Goal: Check status: Check status

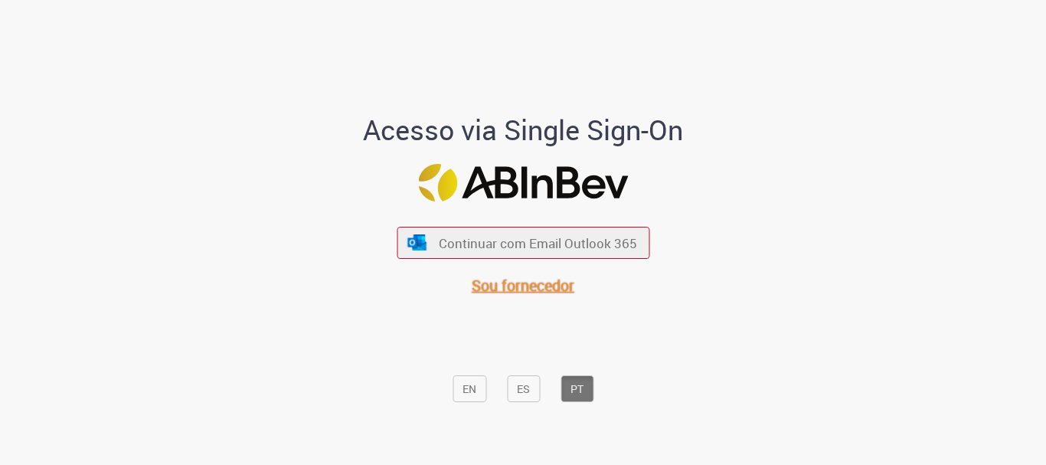
click at [523, 283] on font "Sou fornecedor" at bounding box center [523, 285] width 103 height 21
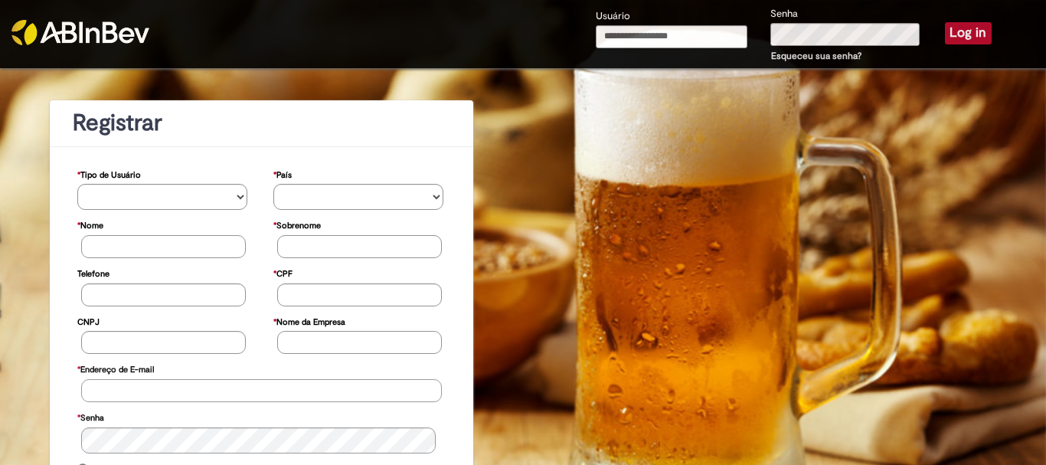
type input "**********"
click at [971, 28] on button "Log in" at bounding box center [968, 32] width 47 height 21
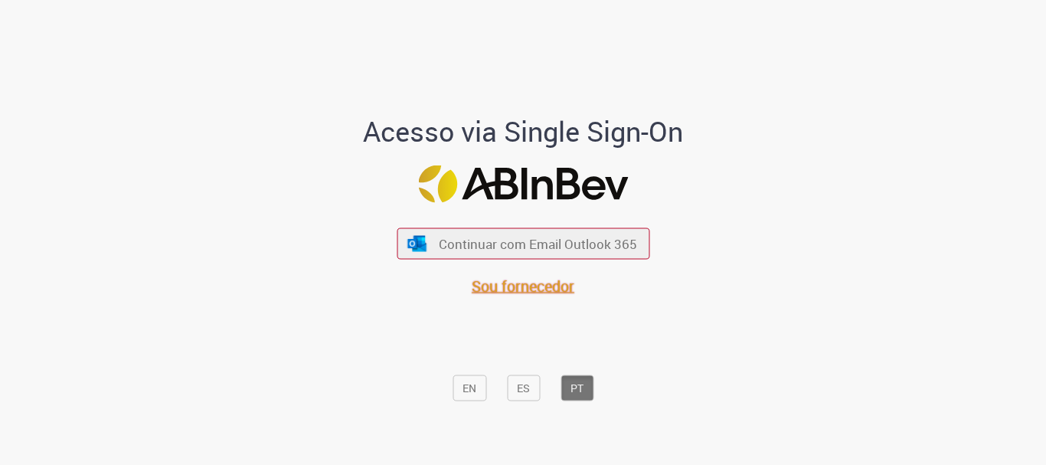
click at [523, 287] on span "Sou fornecedor" at bounding box center [523, 286] width 103 height 21
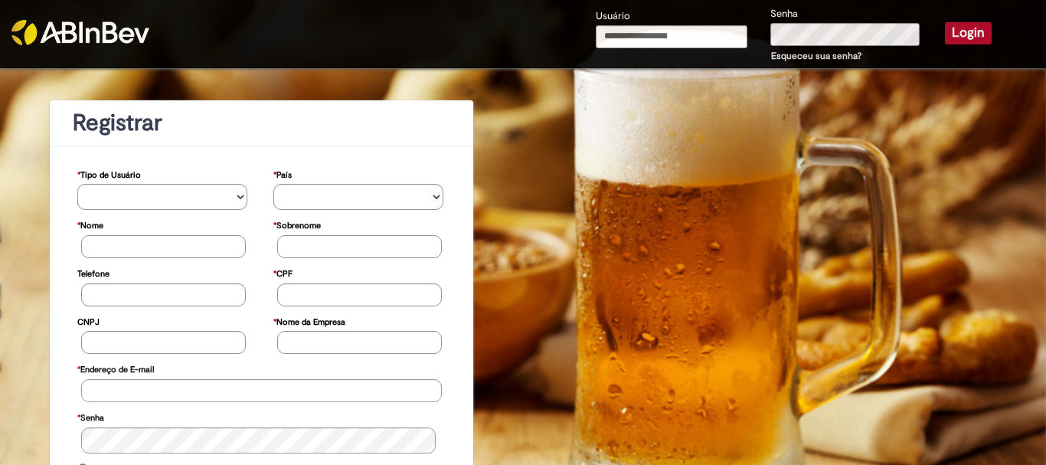
type input "**********"
click at [972, 32] on button "Login" at bounding box center [968, 32] width 47 height 21
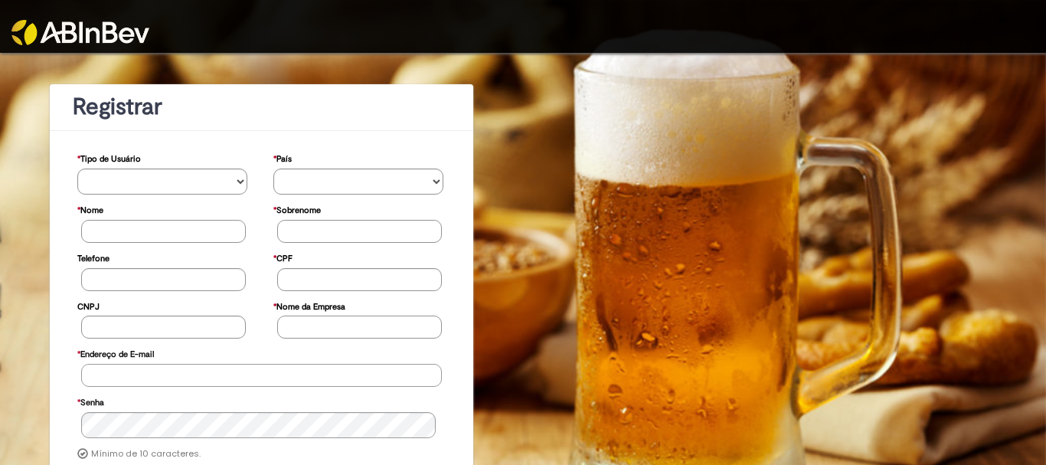
type input "**********"
click at [163, 16] on link at bounding box center [130, 22] width 239 height 45
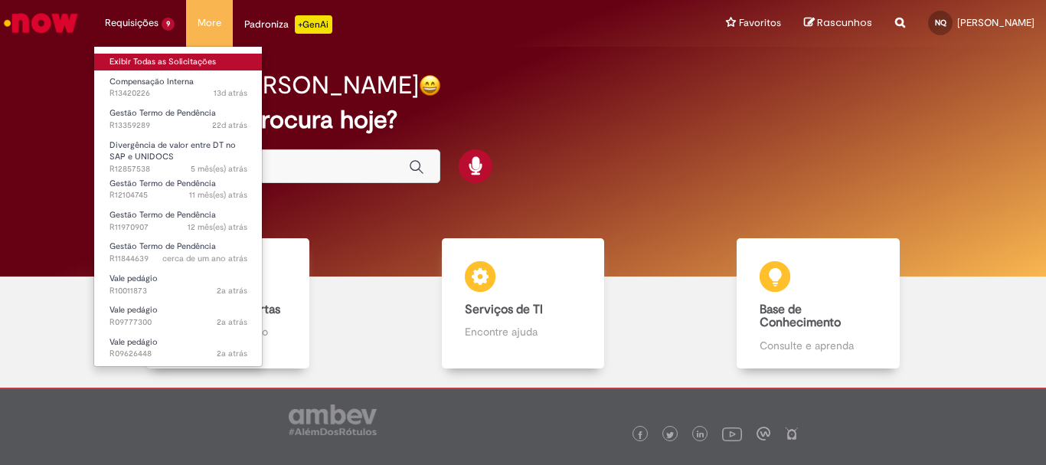
click at [141, 55] on link "Exibir Todas as Solicitações" at bounding box center [178, 62] width 169 height 17
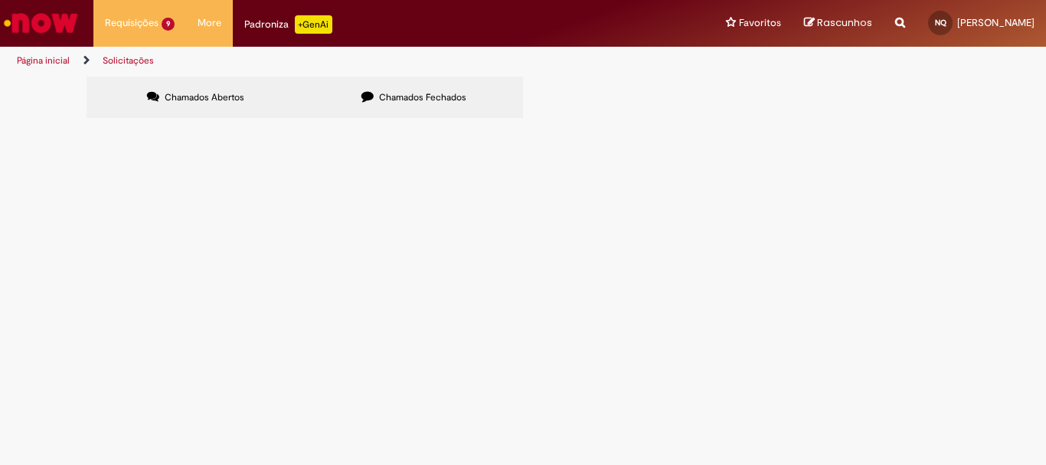
click at [0, 0] on span "R13420226" at bounding box center [0, 0] width 0 height 0
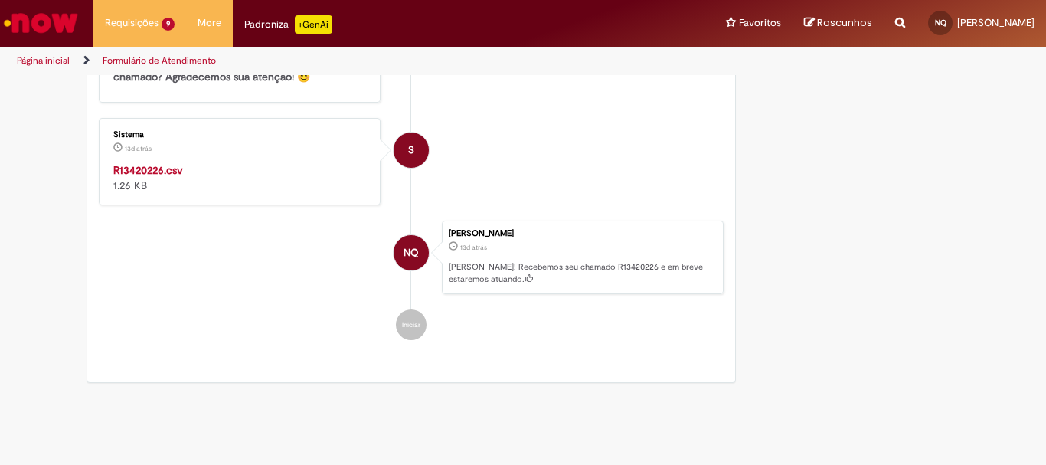
scroll to position [1033, 0]
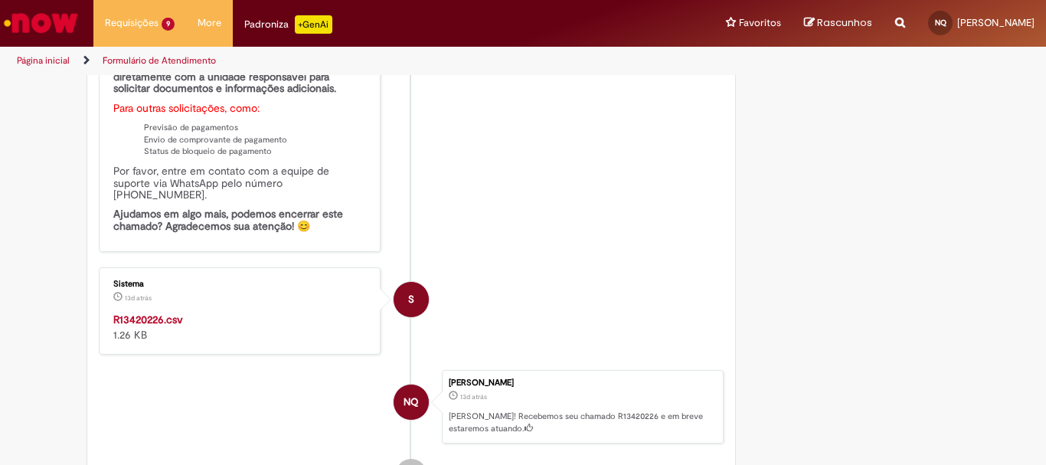
click at [170, 320] on strong "R13420226.csv" at bounding box center [148, 320] width 70 height 14
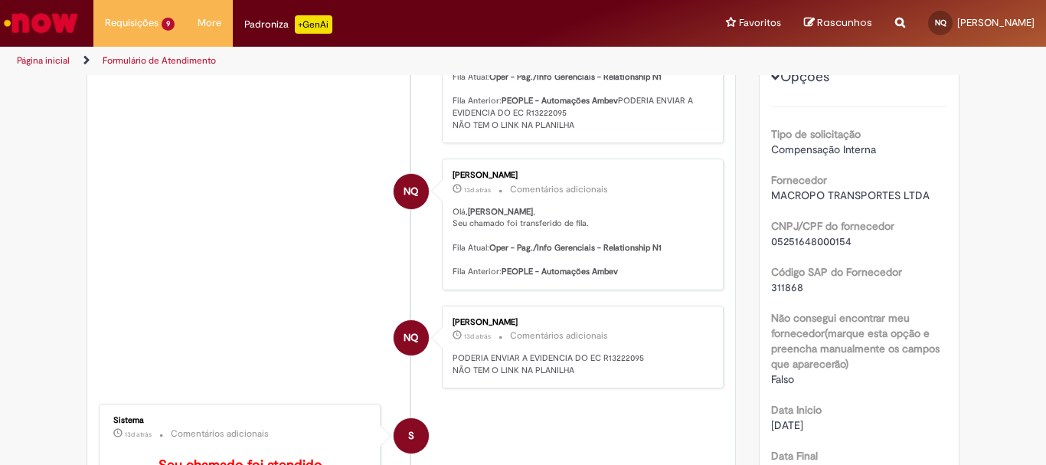
scroll to position [0, 0]
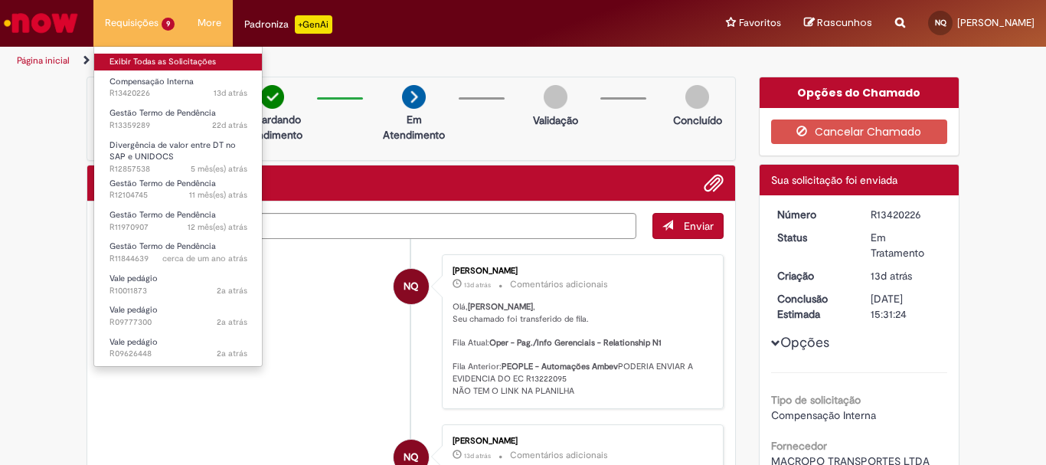
click at [149, 58] on link "Exibir Todas as Solicitações" at bounding box center [178, 62] width 169 height 17
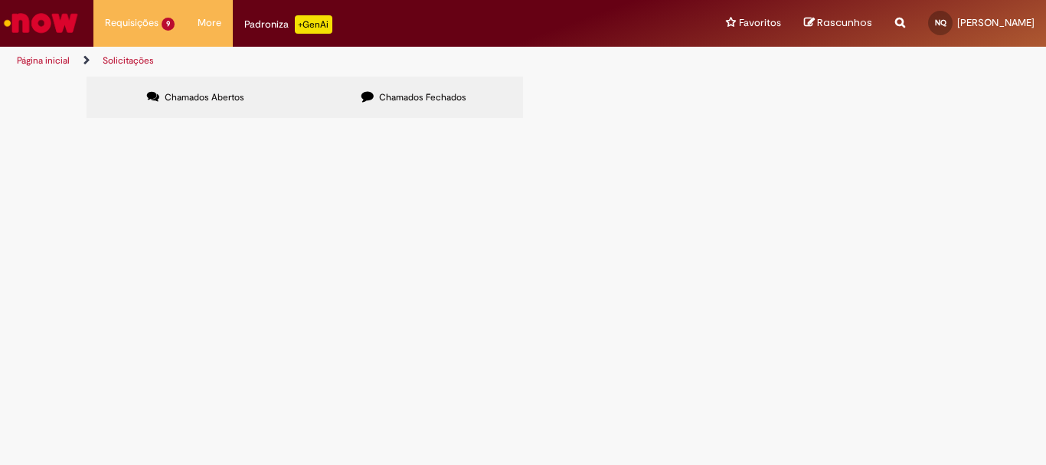
click at [430, 97] on span "Chamados Fechados" at bounding box center [422, 97] width 87 height 12
click at [0, 0] on span "Compensação Interna" at bounding box center [0, 0] width 0 height 0
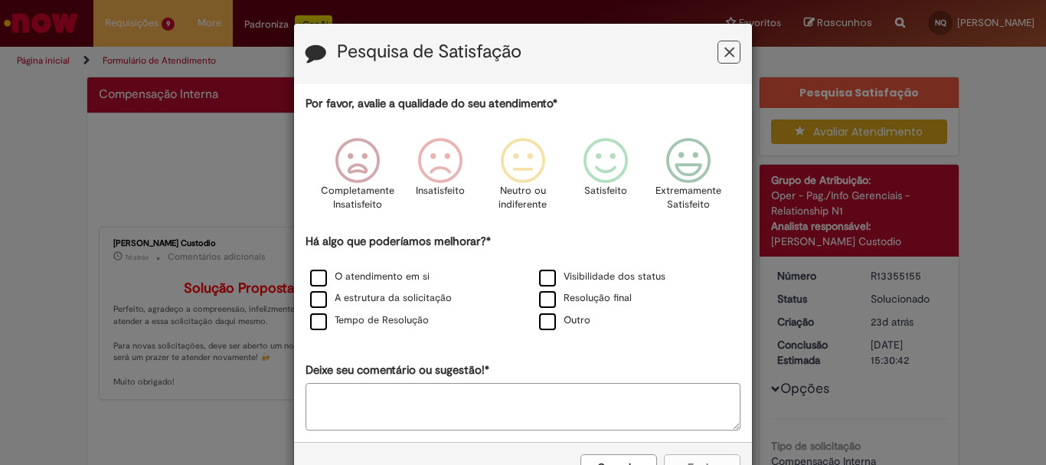
click at [725, 54] on icon "Feedback" at bounding box center [730, 52] width 10 height 16
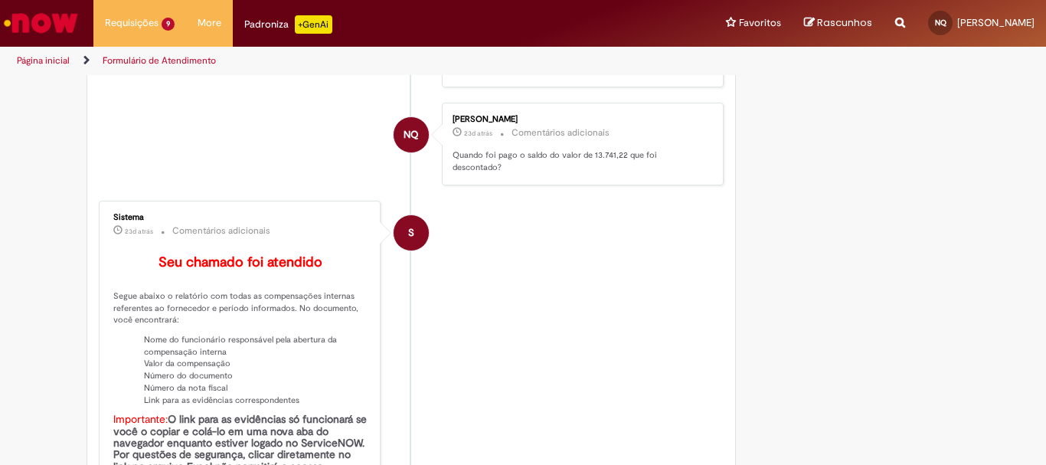
scroll to position [2860, 0]
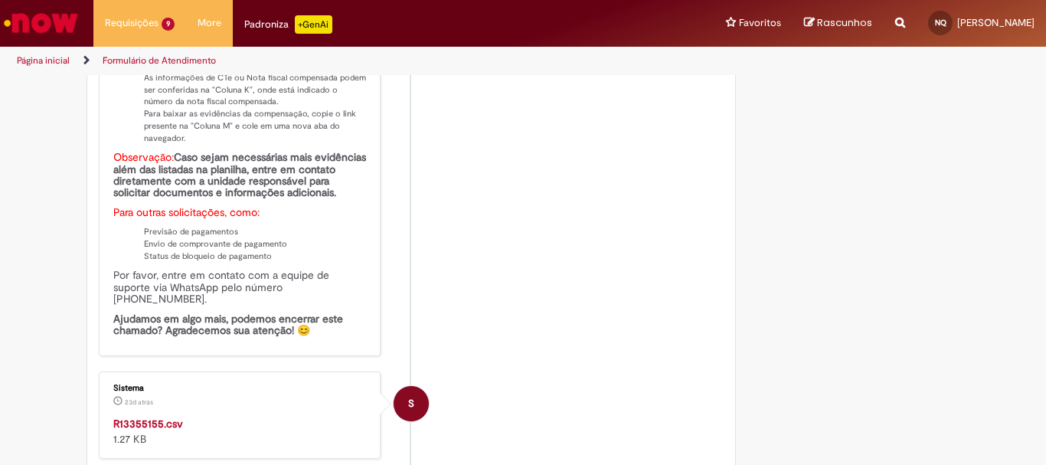
drag, startPoint x: 444, startPoint y: 150, endPoint x: 704, endPoint y: 154, distance: 260.5
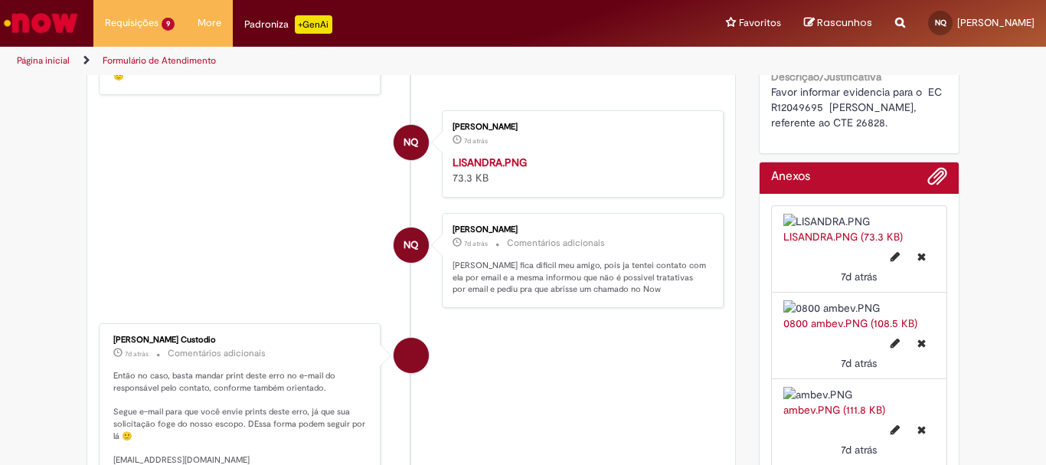
scroll to position [715, 0]
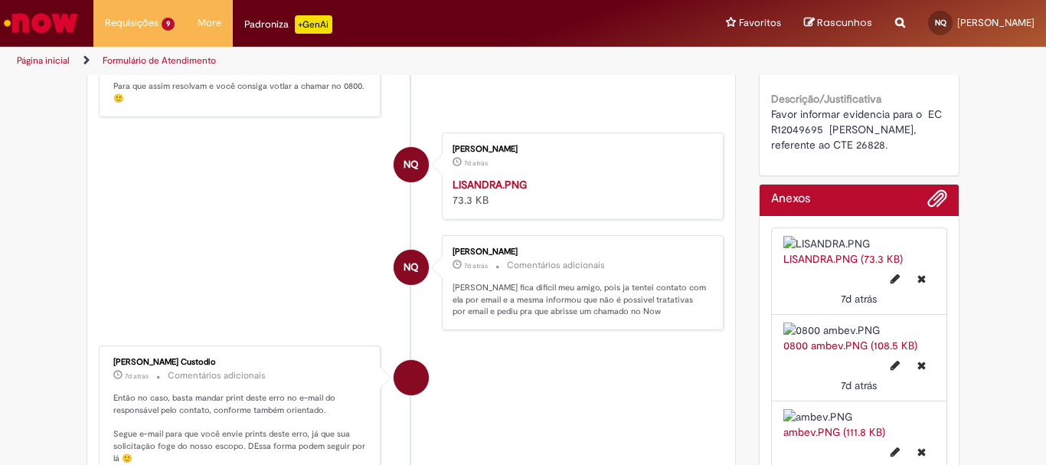
drag, startPoint x: 766, startPoint y: 114, endPoint x: 879, endPoint y: 149, distance: 118.0
click at [879, 149] on span "Favor informar evidencia para o EC R12049695 [PERSON_NAME], referente ao CTE 26…" at bounding box center [858, 129] width 174 height 44
copy span "Favor informar evidencia para o EC R12049695 [PERSON_NAME], referente ao CTE 26…"
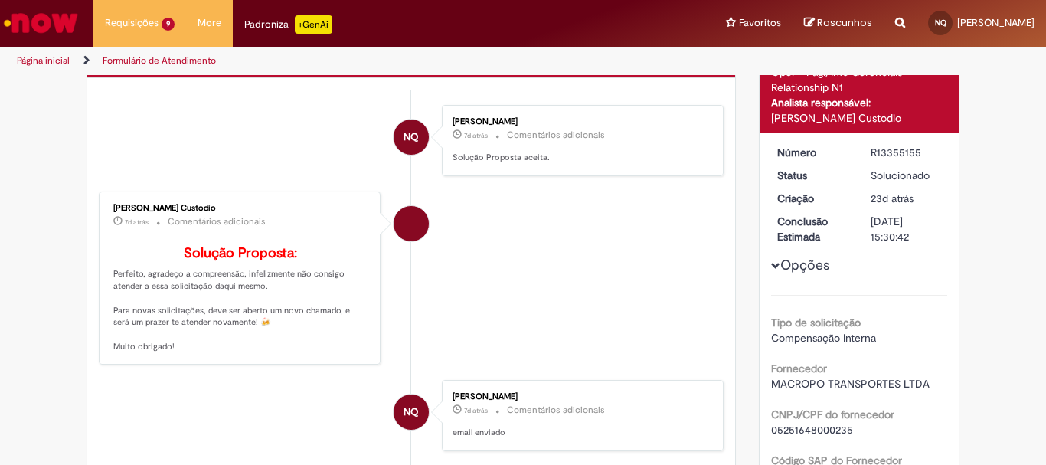
scroll to position [0, 0]
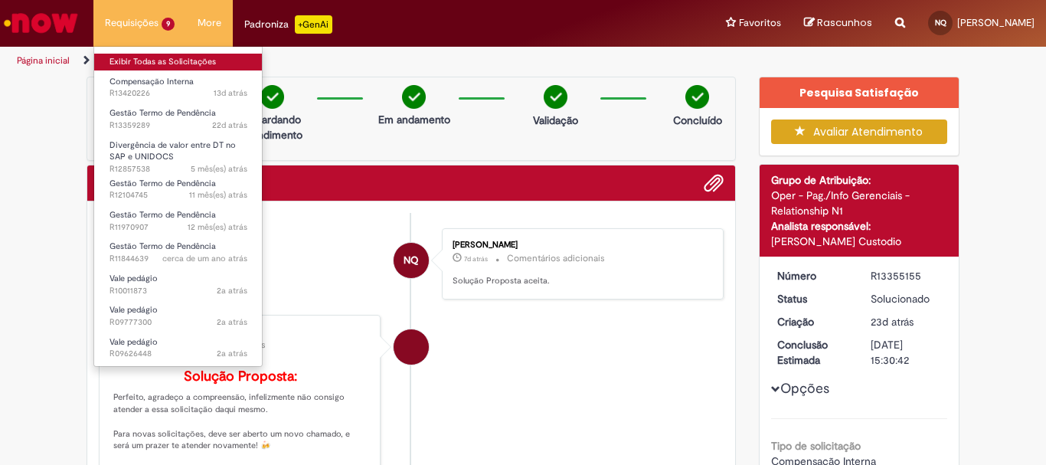
click at [163, 57] on link "Exibir Todas as Solicitações" at bounding box center [178, 62] width 169 height 17
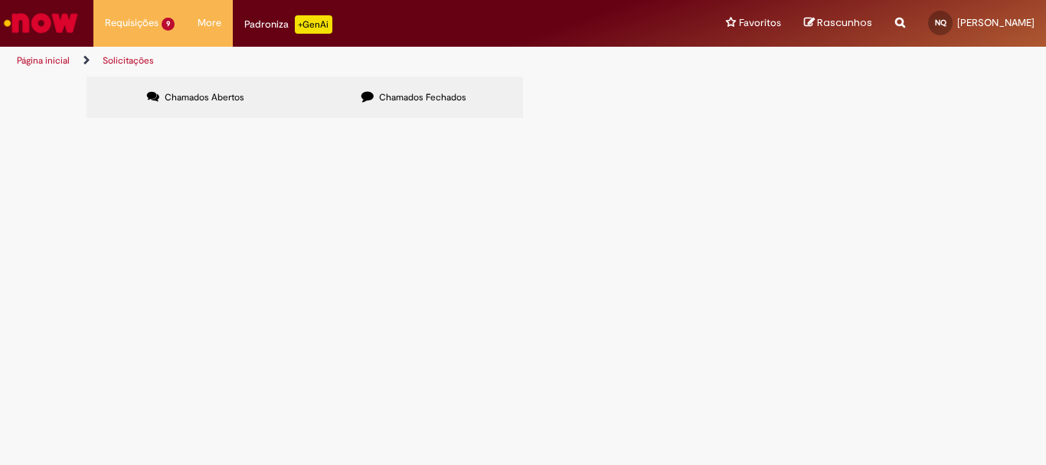
click at [418, 88] on label "Chamados Fechados" at bounding box center [414, 97] width 218 height 41
click at [0, 0] on span "R13356302" at bounding box center [0, 0] width 0 height 0
click at [0, 0] on span "Compensação Interna" at bounding box center [0, 0] width 0 height 0
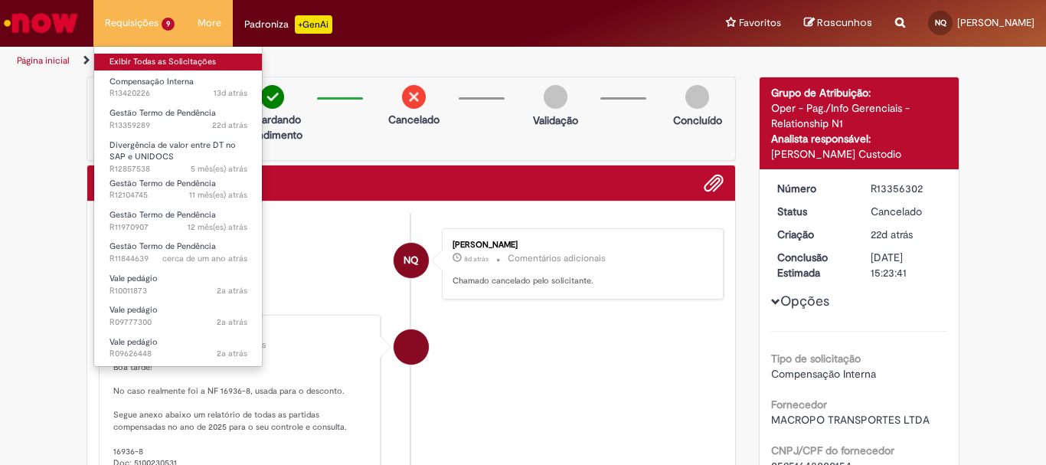
click at [152, 64] on link "Exibir Todas as Solicitações" at bounding box center [178, 62] width 169 height 17
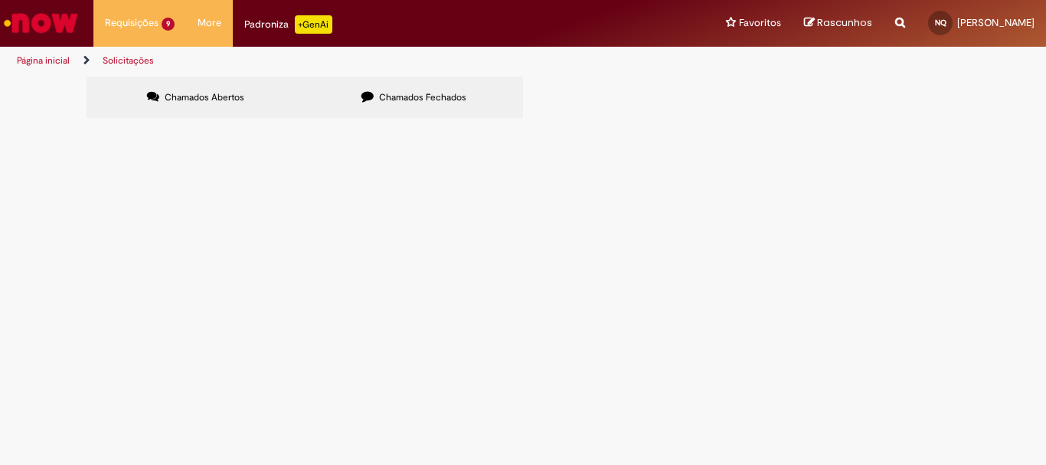
click at [385, 100] on span "Chamados Fechados" at bounding box center [422, 97] width 87 height 12
click at [0, 0] on span "Compensação Interna" at bounding box center [0, 0] width 0 height 0
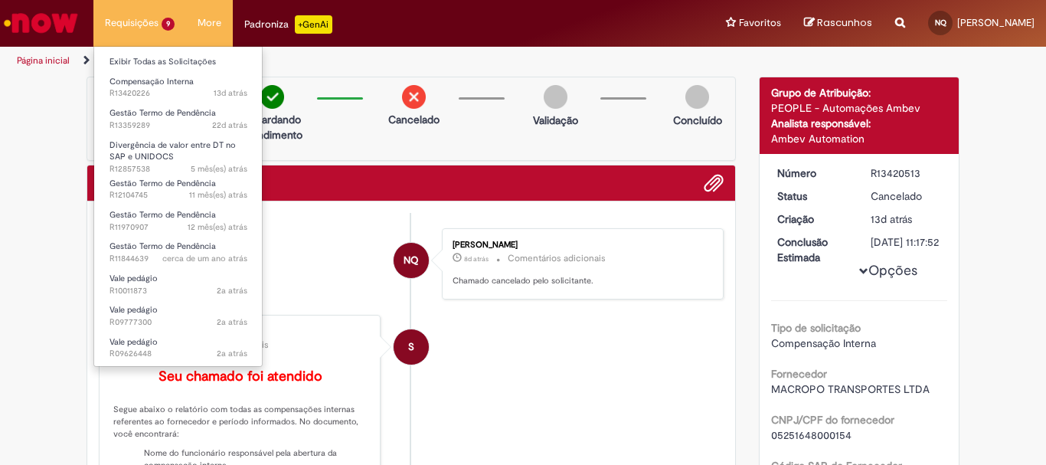
click at [146, 14] on li "Requisições 9 Exibir Todas as Solicitações Compensação Interna 13d atrás 13 dia…" at bounding box center [139, 23] width 93 height 46
click at [174, 59] on link "Exibir Todas as Solicitações" at bounding box center [178, 62] width 169 height 17
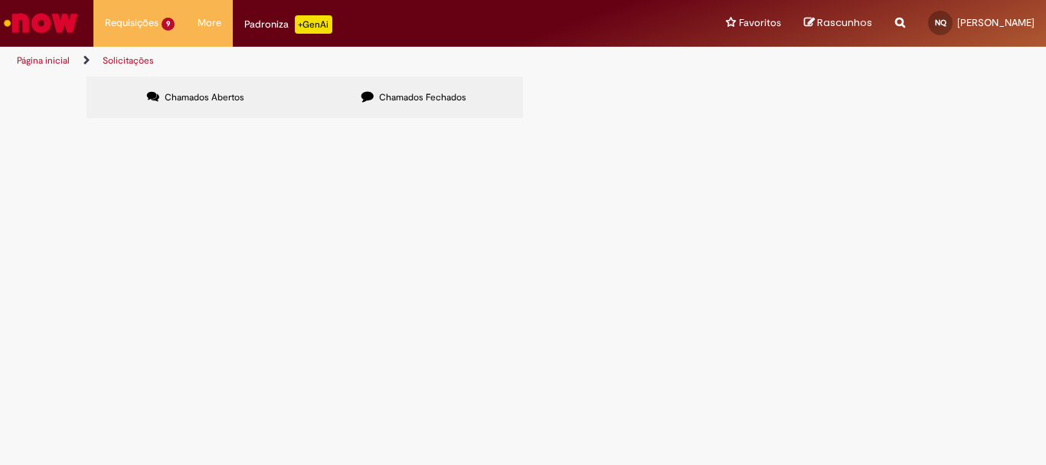
click at [434, 102] on span "Chamados Fechados" at bounding box center [422, 97] width 87 height 12
click at [0, 0] on span "Compensação Interna" at bounding box center [0, 0] width 0 height 0
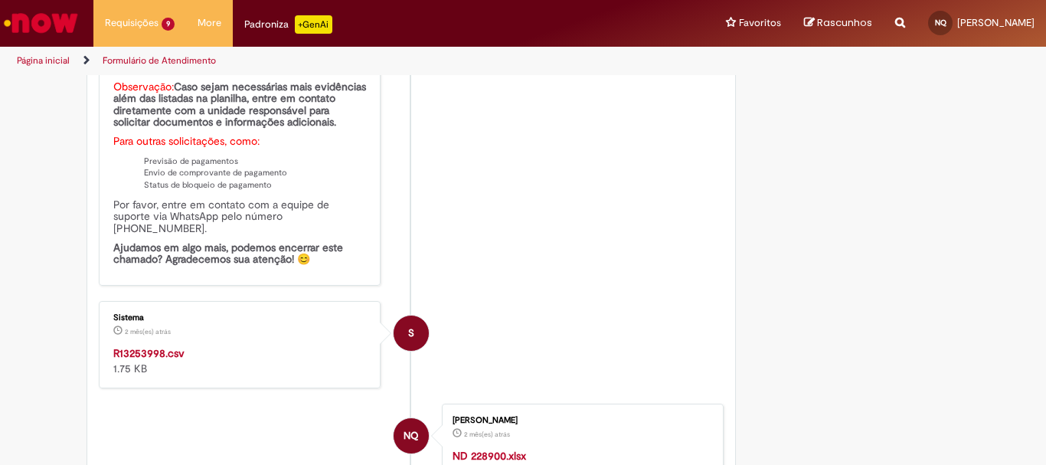
scroll to position [2080, 0]
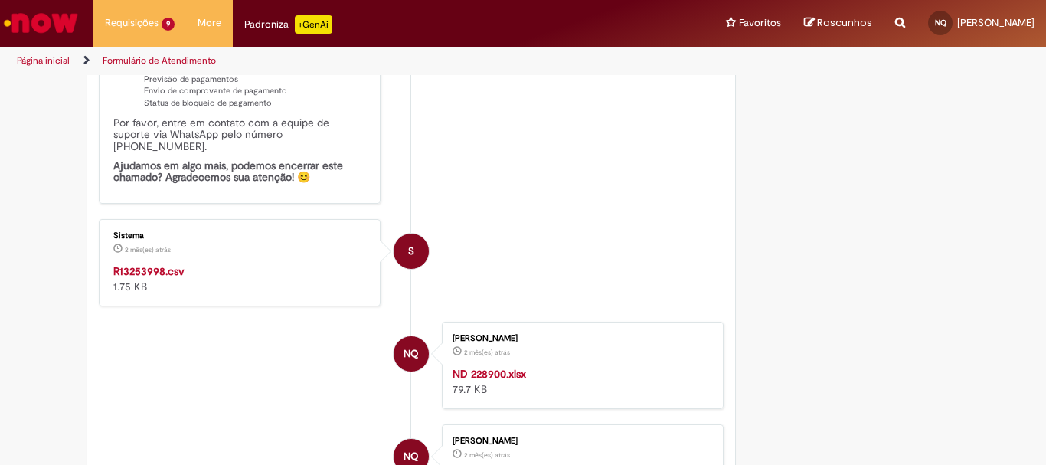
click at [147, 278] on strong "R13253998.csv" at bounding box center [148, 271] width 71 height 14
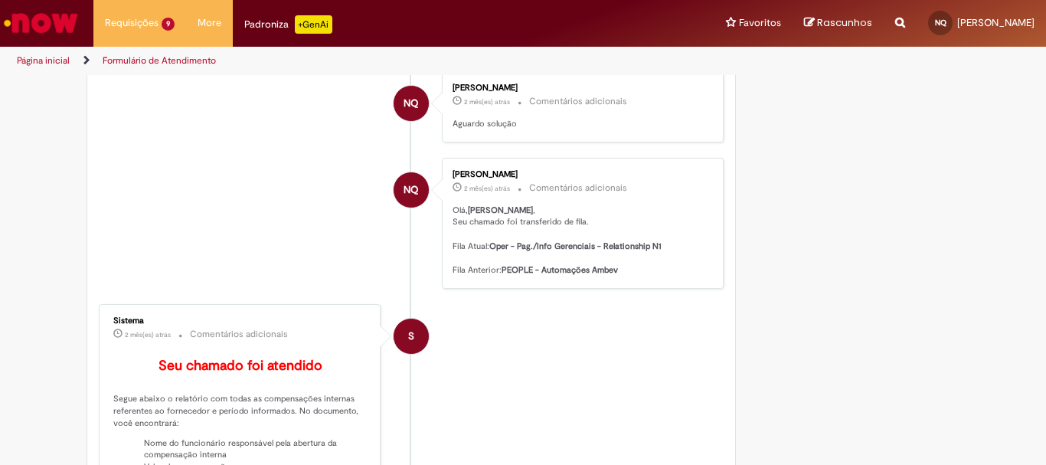
scroll to position [1237, 0]
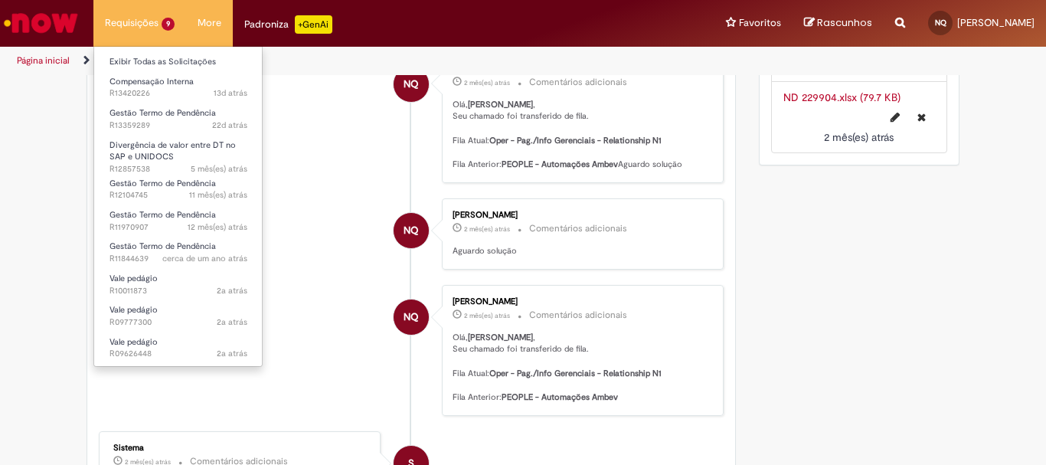
click at [138, 21] on li "Requisições 9 Exibir Todas as Solicitações Compensação Interna 13d atrás 13 dia…" at bounding box center [139, 23] width 93 height 46
click at [164, 59] on link "Exibir Todas as Solicitações" at bounding box center [178, 62] width 169 height 17
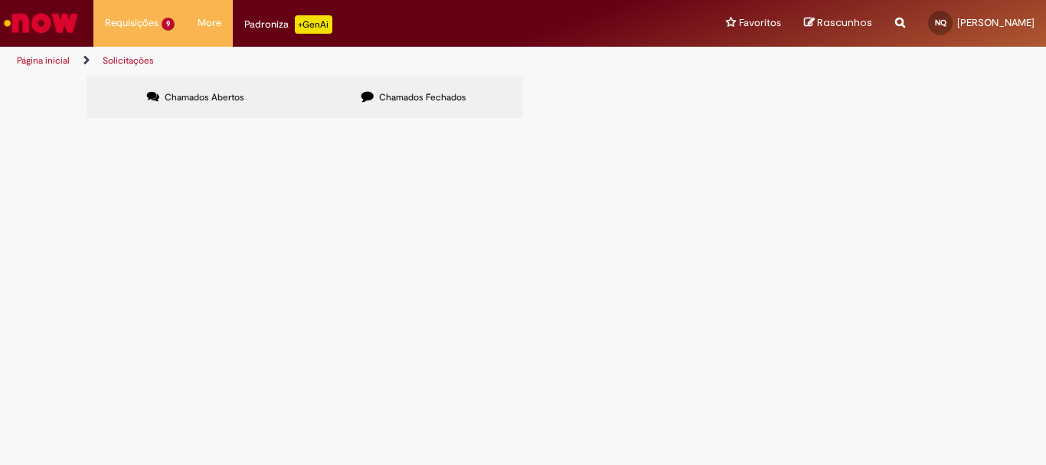
click at [0, 0] on span "[GEOGRAPHIC_DATA]. Os documentos que estão com status de indevidos, obsoletos e…" at bounding box center [0, 0] width 0 height 0
